Goal: Task Accomplishment & Management: Complete application form

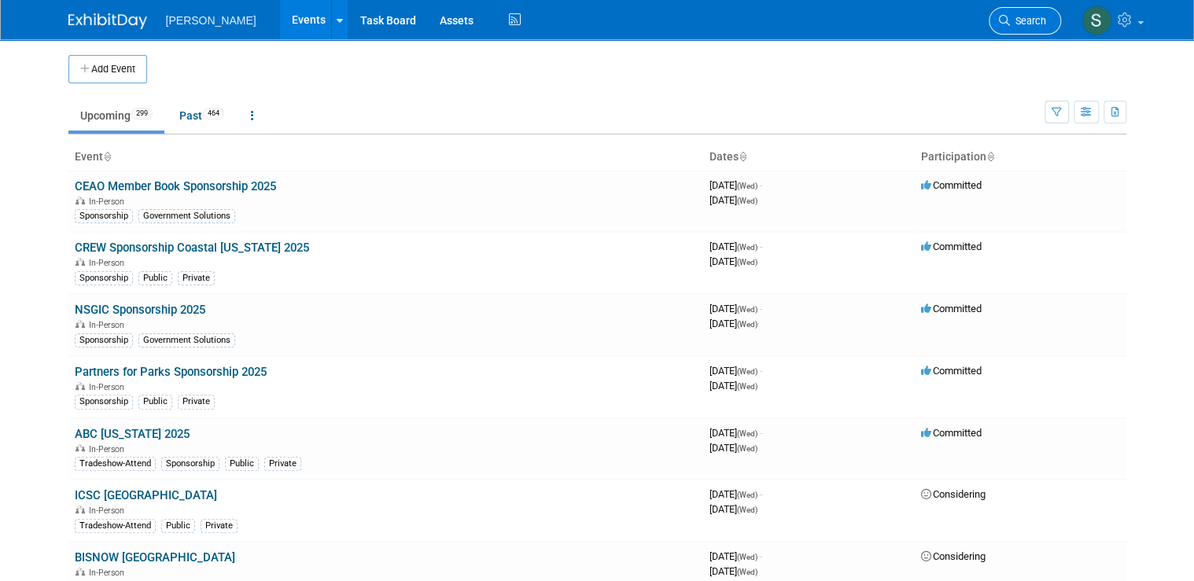
click at [950, 19] on span "Search" at bounding box center [1028, 21] width 36 height 12
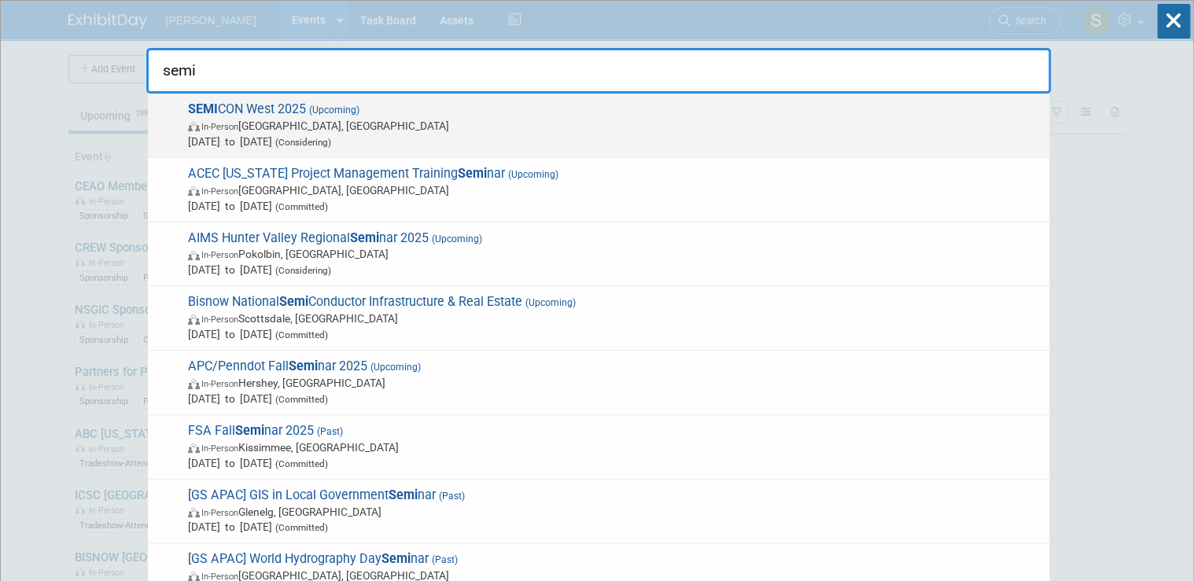
type input "semi"
click at [261, 113] on span "SEMI CON West 2025 (Upcoming) In-Person Phoenix, AZ Oct 7, 2025 to Oct 9, 2025 …" at bounding box center [612, 125] width 858 height 48
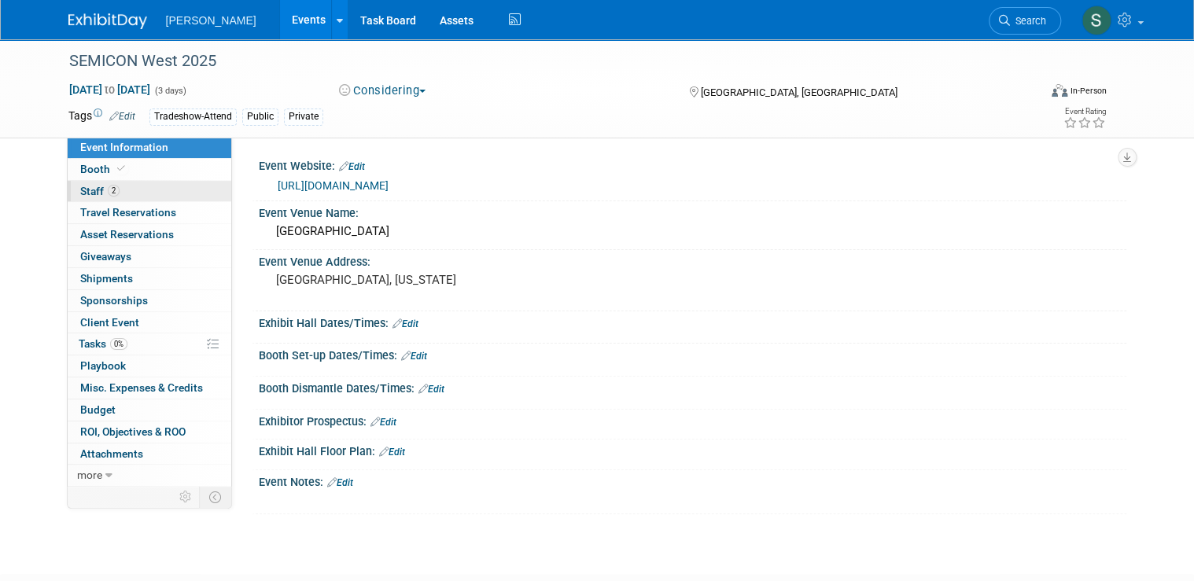
click at [160, 192] on link "2 Staff 2" at bounding box center [150, 191] width 164 height 21
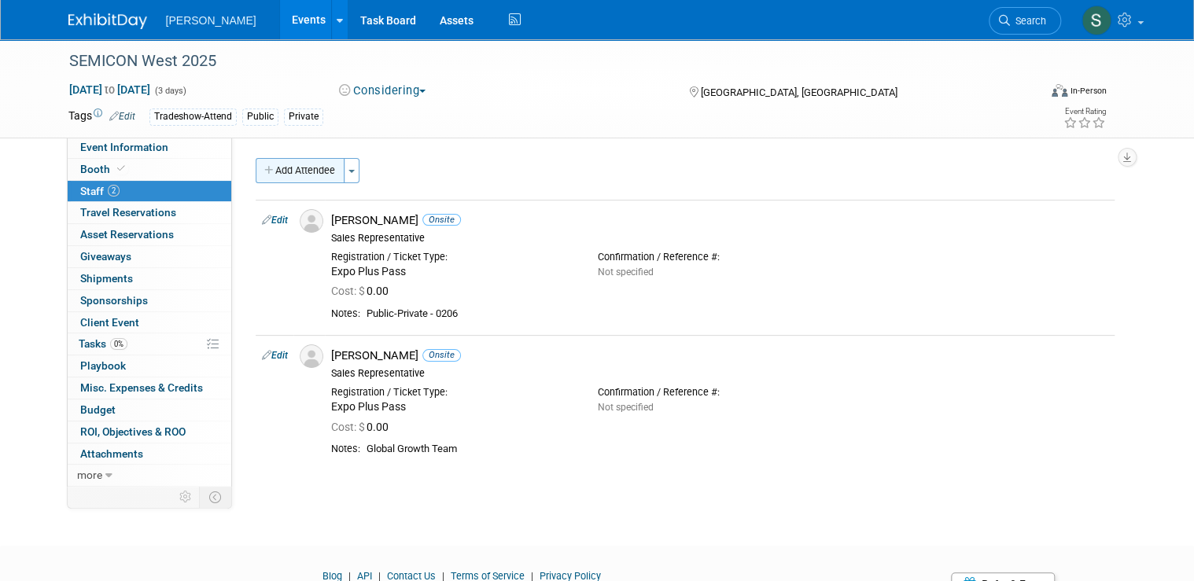
click at [320, 164] on button "Add Attendee" at bounding box center [300, 170] width 89 height 25
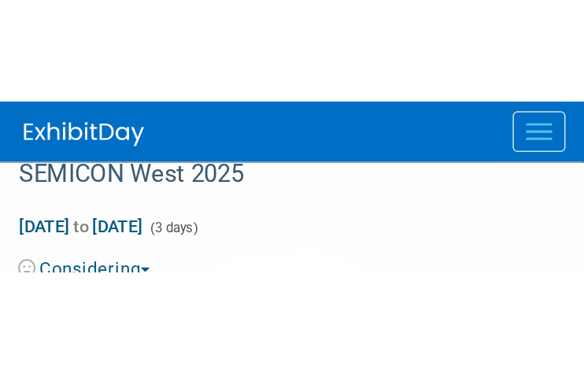
scroll to position [25, 0]
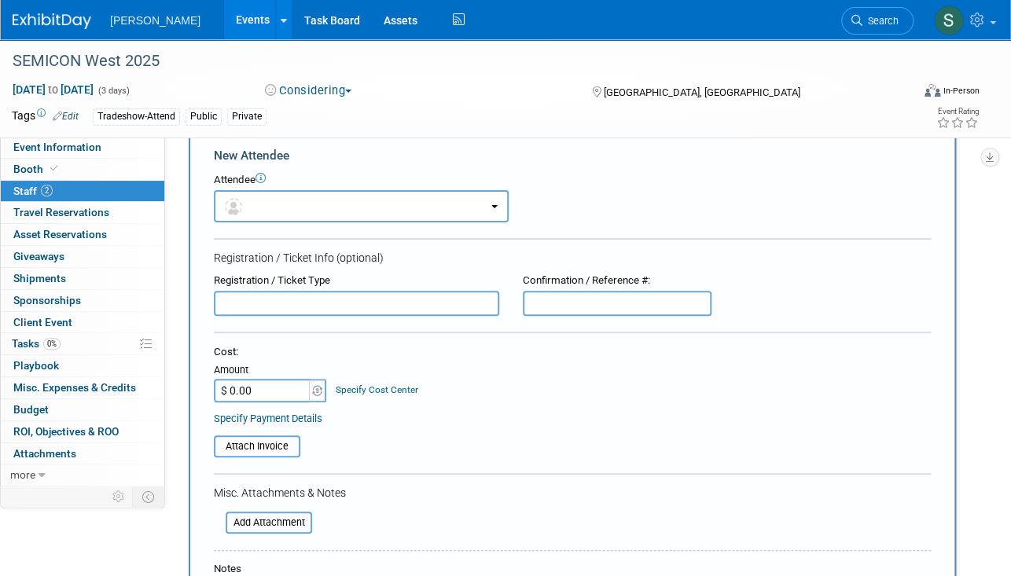
scroll to position [0, 0]
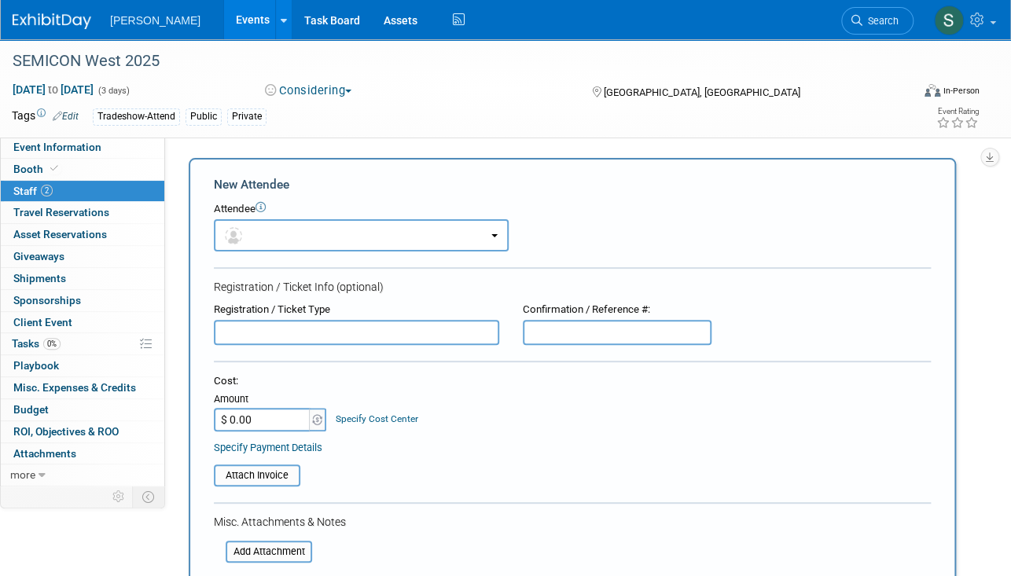
click at [856, 352] on form "New Attendee Attendee <img src="[URL][DOMAIN_NAME]" style="width: 22px; height:…" at bounding box center [572, 473] width 717 height 595
click at [303, 233] on button "button" at bounding box center [361, 235] width 295 height 32
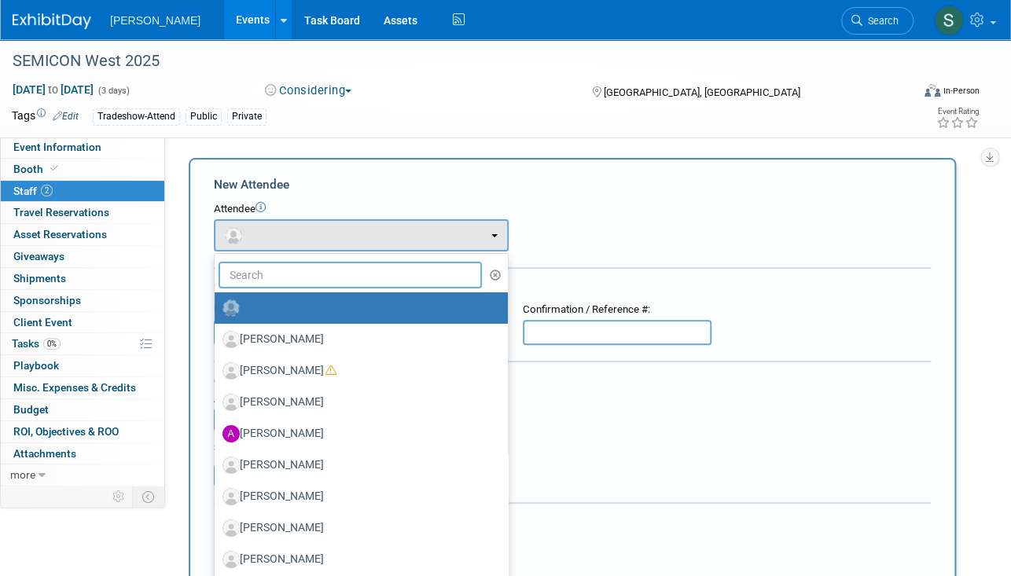
click at [250, 274] on input "text" at bounding box center [350, 275] width 263 height 27
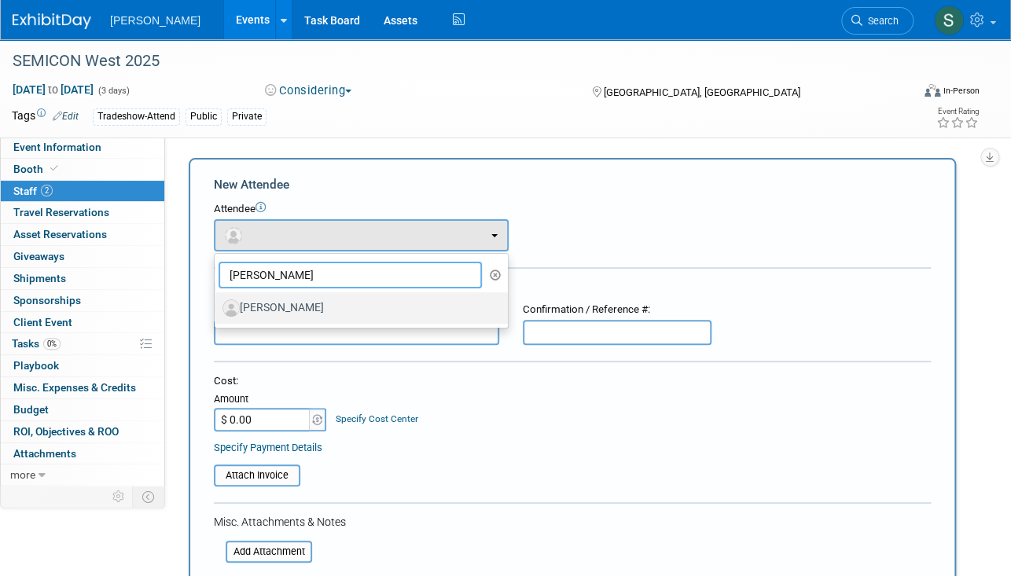
type input "[PERSON_NAME]"
click at [355, 316] on label "[PERSON_NAME]" at bounding box center [358, 308] width 270 height 25
click at [217, 311] on input "[PERSON_NAME]" at bounding box center [212, 306] width 10 height 10
select select "41985b35-df4e-4811-8e28-e32b0287df66"
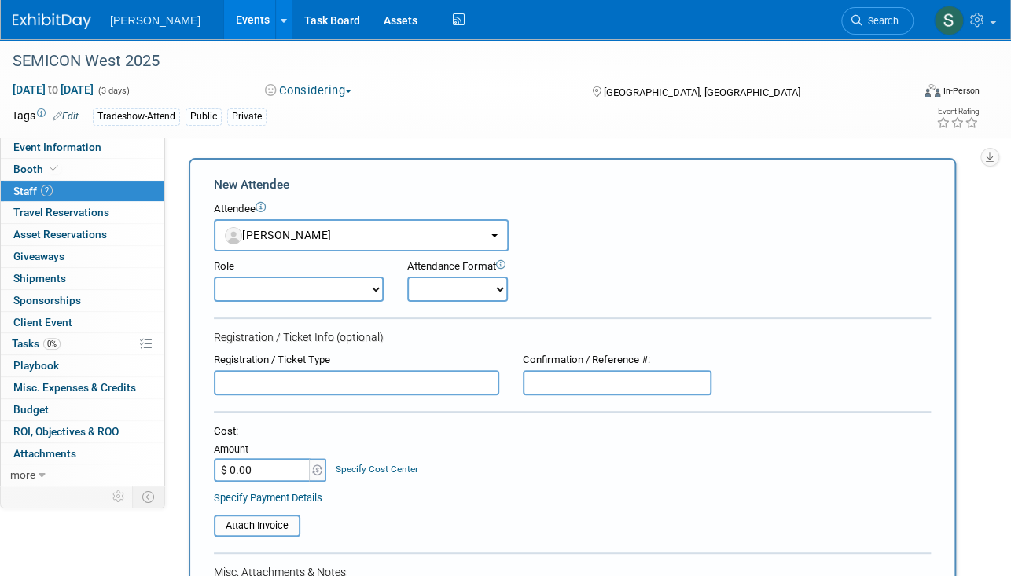
click at [374, 286] on select "Demonstrator Host Planner Presenter Sales Representative Set-up/Dismantle Crew …" at bounding box center [299, 289] width 170 height 25
select select "4"
click at [214, 277] on select "Demonstrator Host Planner Presenter Sales Representative Set-up/Dismantle Crew …" at bounding box center [299, 289] width 170 height 25
click at [444, 298] on select "Onsite Remote" at bounding box center [457, 289] width 101 height 25
select select "1"
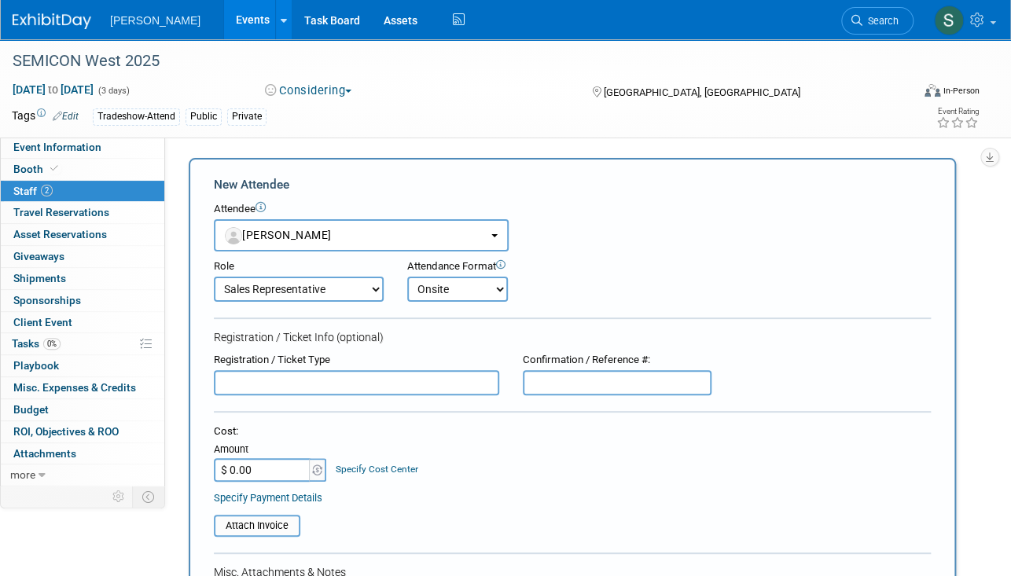
click at [407, 277] on select "Onsite Remote" at bounding box center [457, 289] width 101 height 25
click at [324, 372] on input "text" at bounding box center [356, 382] width 285 height 25
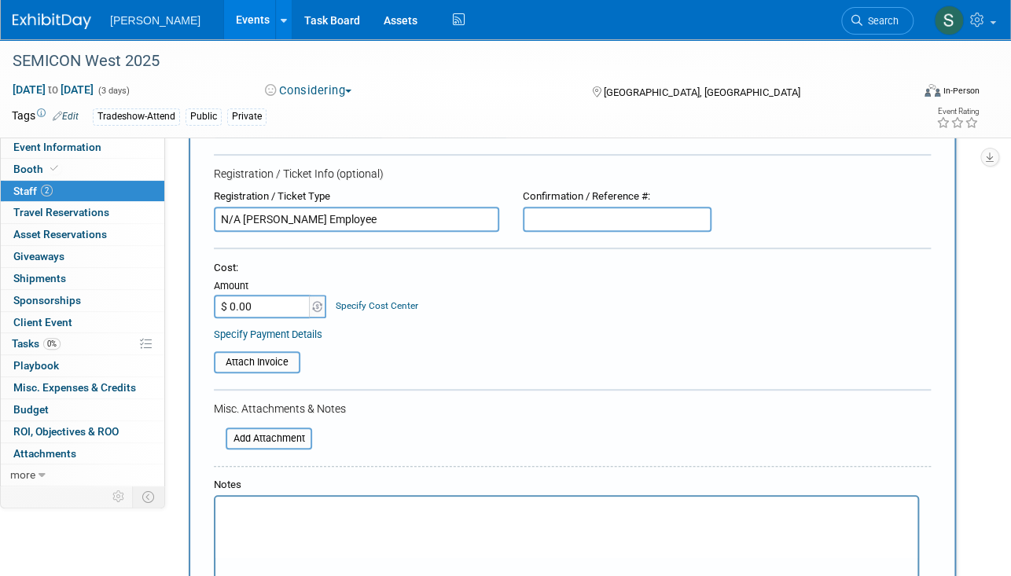
scroll to position [189, 0]
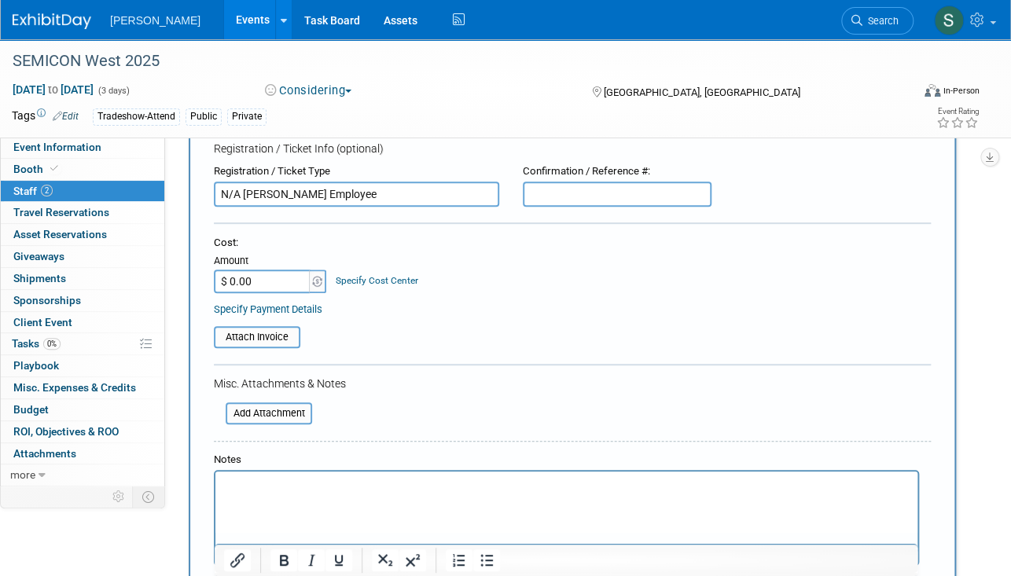
drag, startPoint x: 720, startPoint y: 333, endPoint x: 617, endPoint y: 294, distance: 111.0
click at [717, 333] on table "Attach Invoice" at bounding box center [572, 337] width 717 height 22
drag, startPoint x: 349, startPoint y: 197, endPoint x: 76, endPoint y: 186, distance: 274.0
click at [76, 186] on div "Event Information Event Info Booth Booth 2 Staff 2 Staff 0 Travel Reservations …" at bounding box center [505, 402] width 1011 height 1103
type input "Expo Plus Pass"
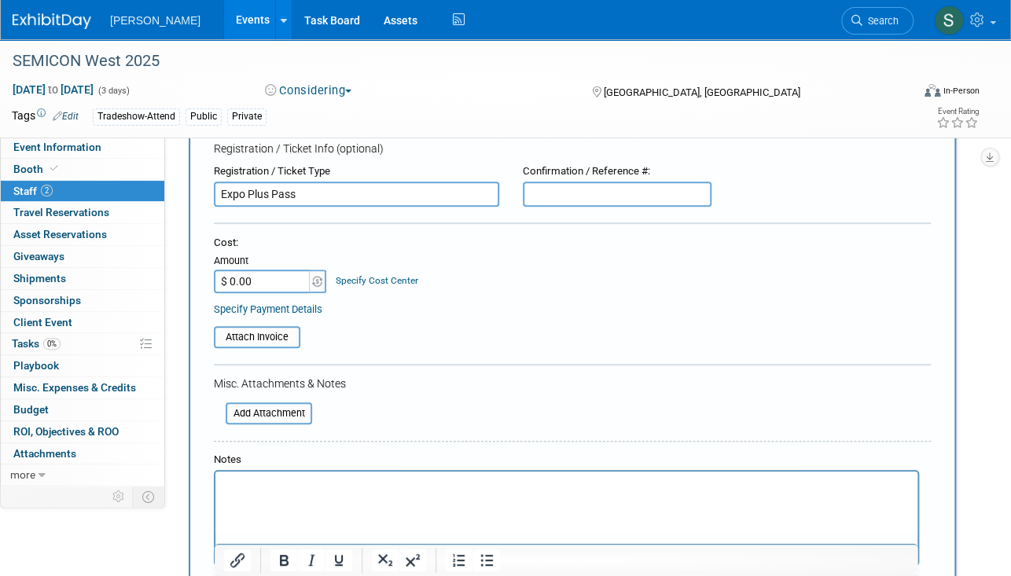
click at [420, 494] on html at bounding box center [566, 483] width 702 height 22
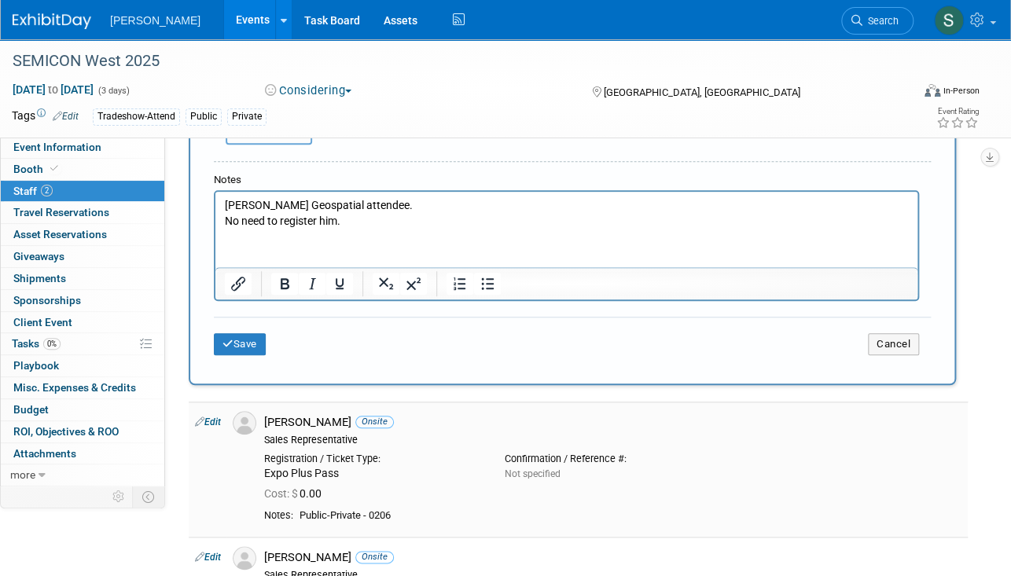
scroll to position [503, 0]
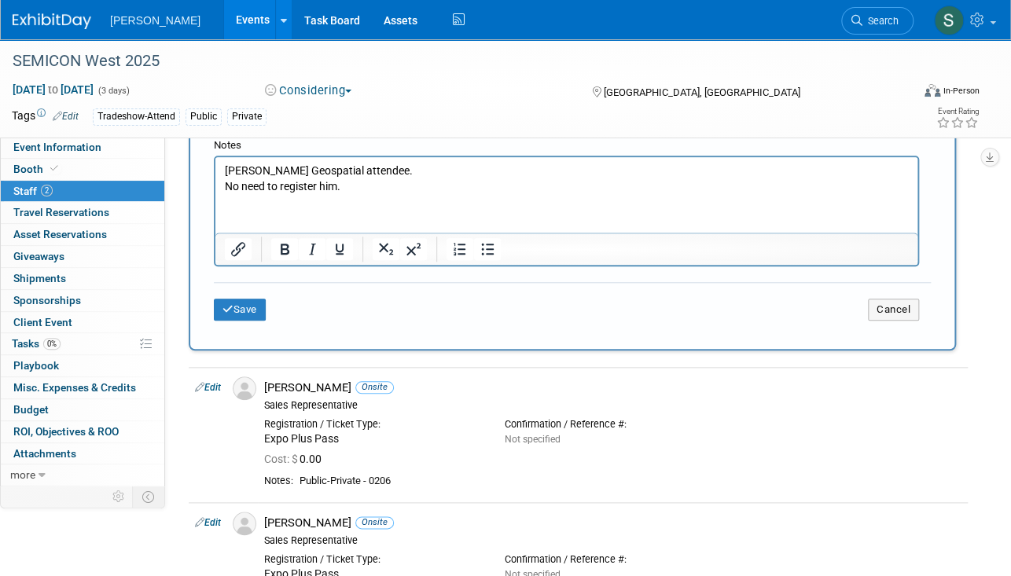
click at [243, 317] on div "Save Cancel" at bounding box center [572, 307] width 717 height 50
click at [256, 299] on button "Save" at bounding box center [240, 310] width 52 height 22
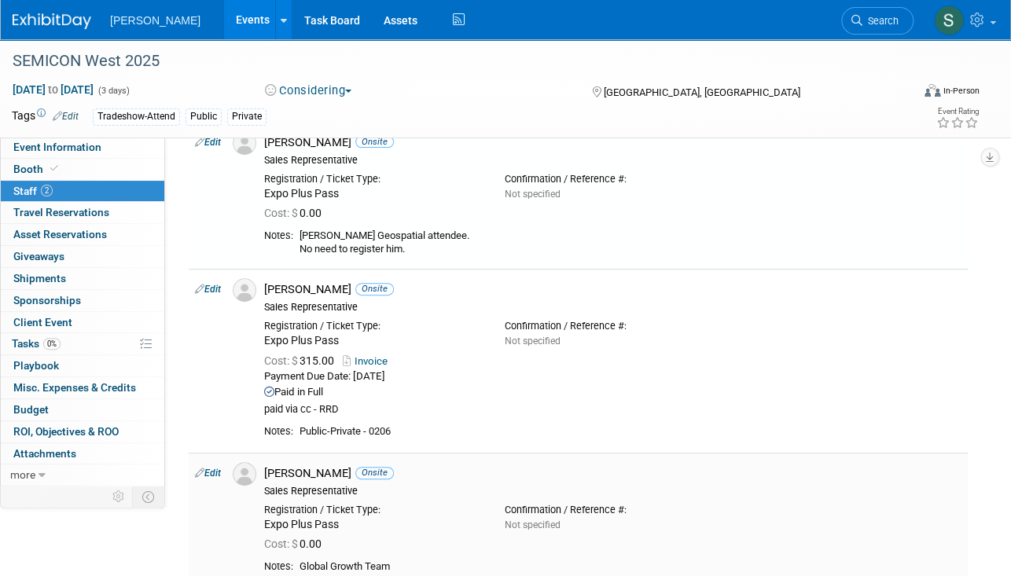
scroll to position [274, 0]
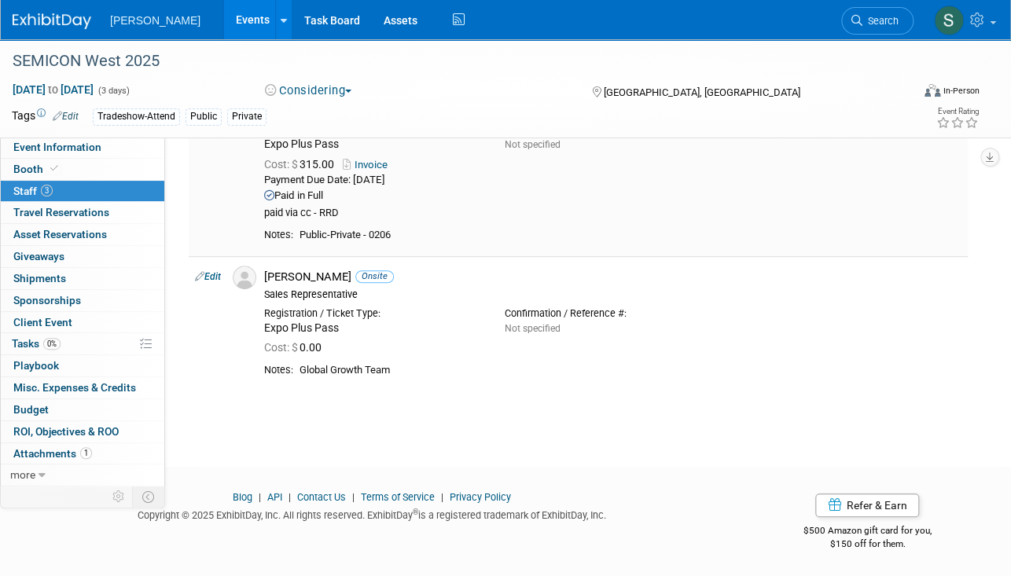
click at [893, 170] on div "Cost: $ 315.00 Invoice" at bounding box center [613, 165] width 698 height 14
click at [884, 20] on span "Search" at bounding box center [881, 21] width 36 height 12
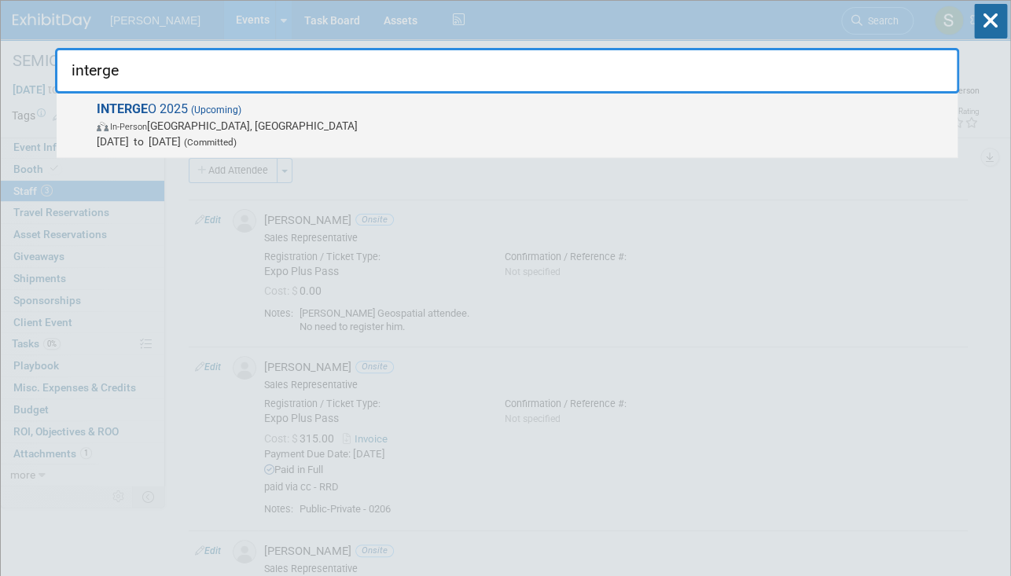
type input "interge"
click at [575, 130] on span "In-Person [GEOGRAPHIC_DATA], [GEOGRAPHIC_DATA]" at bounding box center [523, 126] width 853 height 16
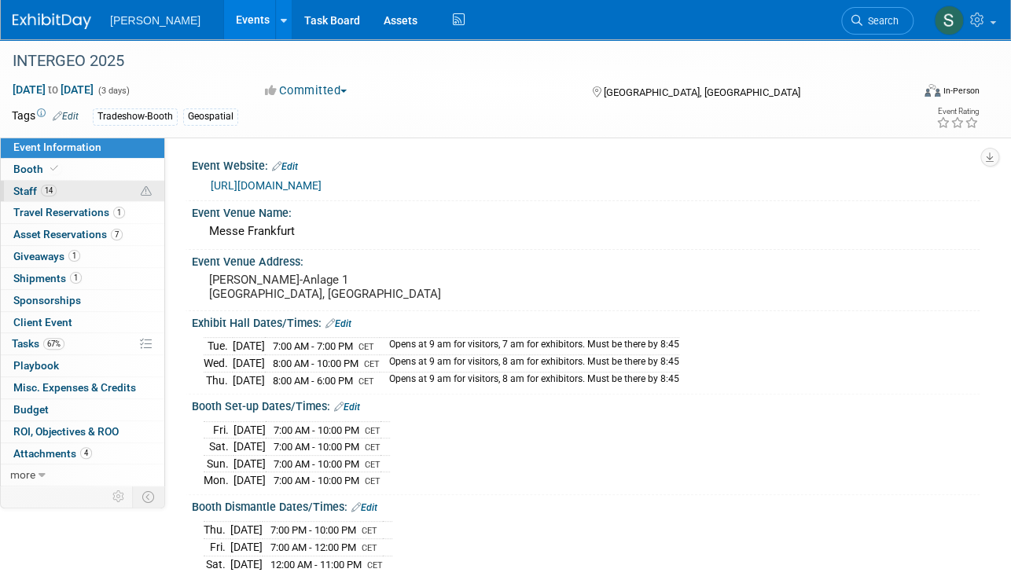
click at [101, 181] on link "14 Staff 14" at bounding box center [83, 191] width 164 height 21
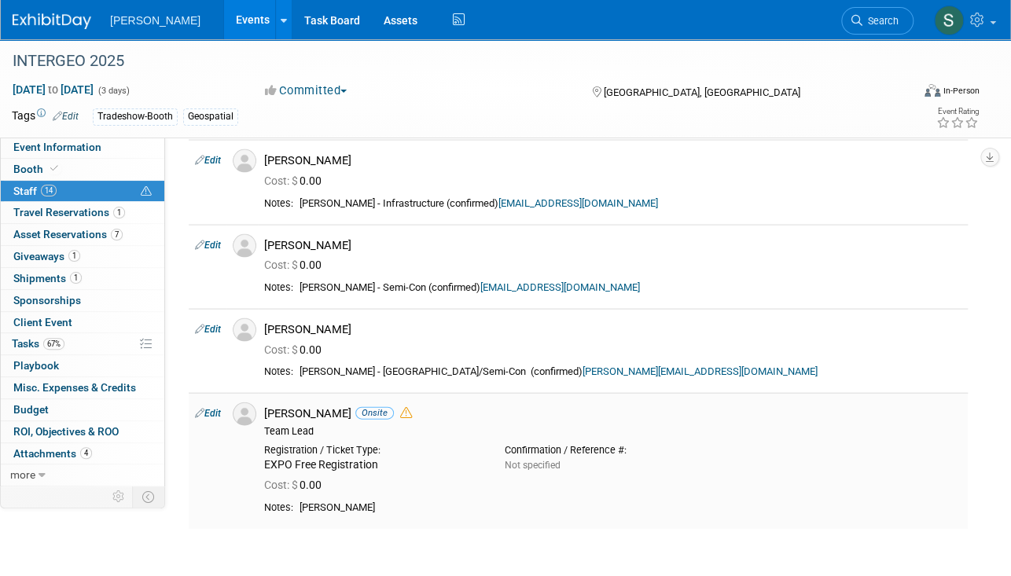
scroll to position [1366, 0]
